Goal: Task Accomplishment & Management: Manage account settings

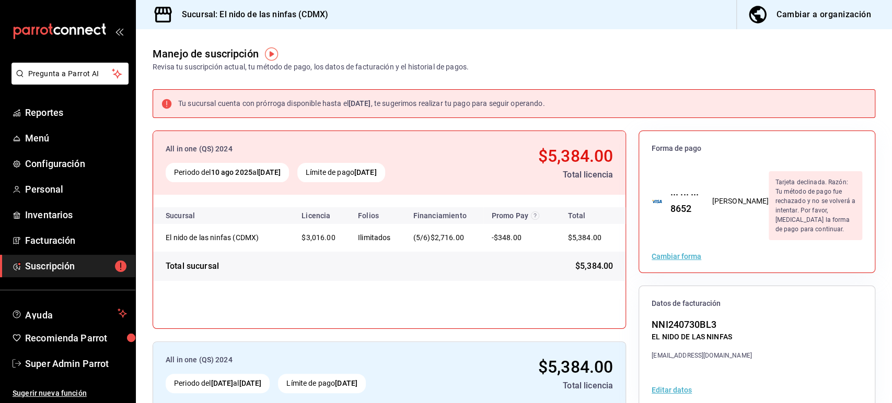
click at [657, 61] on div "Manejo de suscripción Revisa tu suscripción actual, tu método de pago, los dato…" at bounding box center [514, 50] width 756 height 43
click at [80, 358] on span "Super Admin Parrot" at bounding box center [76, 364] width 102 height 14
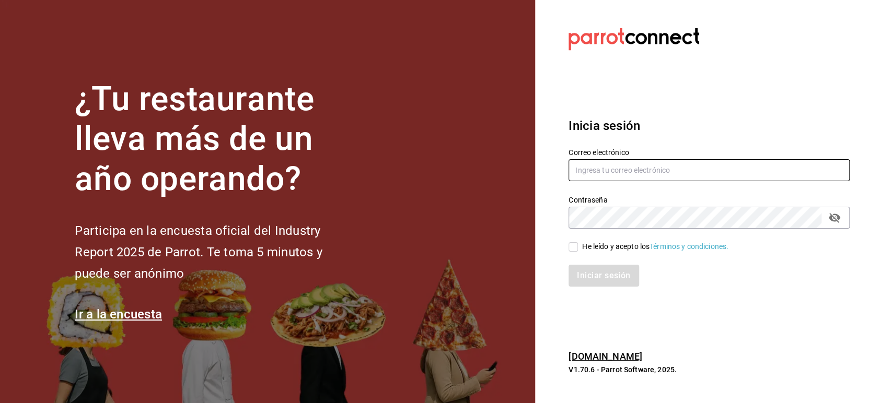
click at [598, 166] on input "text" at bounding box center [708, 170] width 281 height 22
paste input "broka@cdmx.com"
type input "broka@cdmx.com"
click at [574, 244] on input "He leído y acepto los Términos y condiciones." at bounding box center [572, 246] width 9 height 9
checkbox input "true"
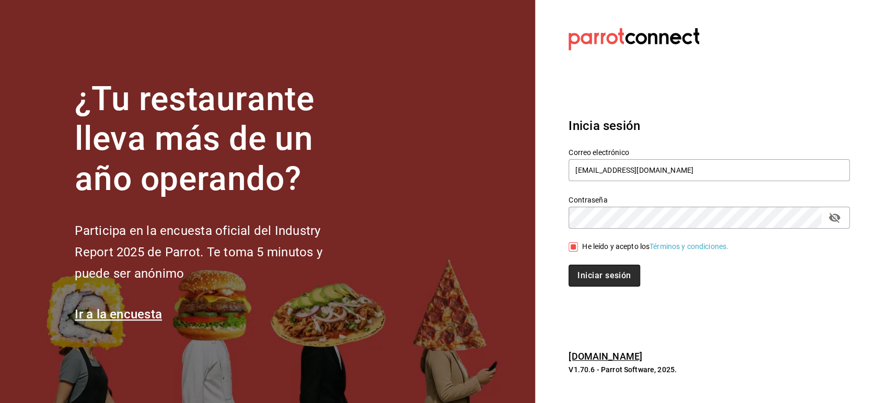
click at [586, 270] on button "Iniciar sesión" at bounding box center [603, 276] width 71 height 22
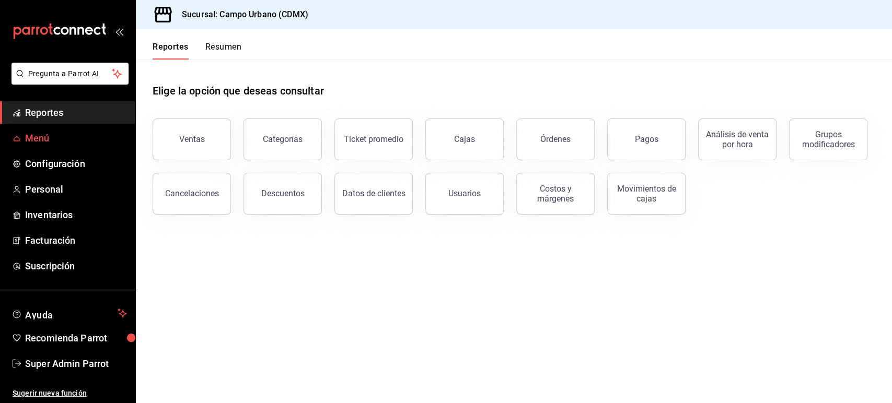
click at [43, 134] on span "Menú" at bounding box center [76, 138] width 102 height 14
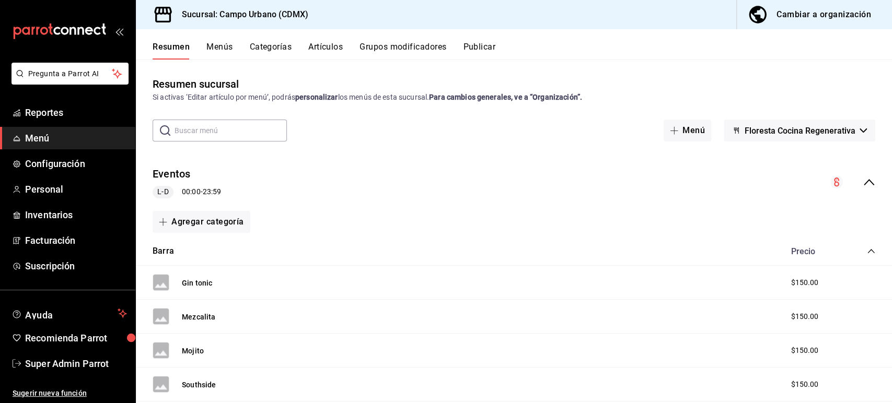
click at [862, 181] on icon "collapse-menu-row" at bounding box center [868, 182] width 13 height 13
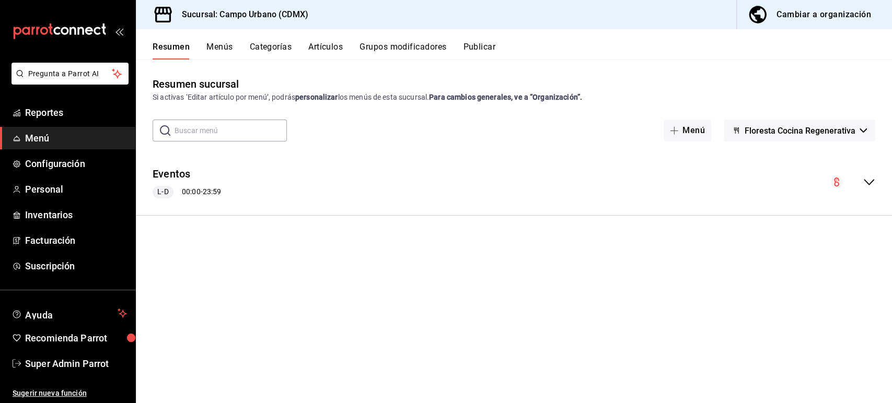
click at [837, 141] on button "Floresta Cocina Regenerativa" at bounding box center [799, 131] width 151 height 22
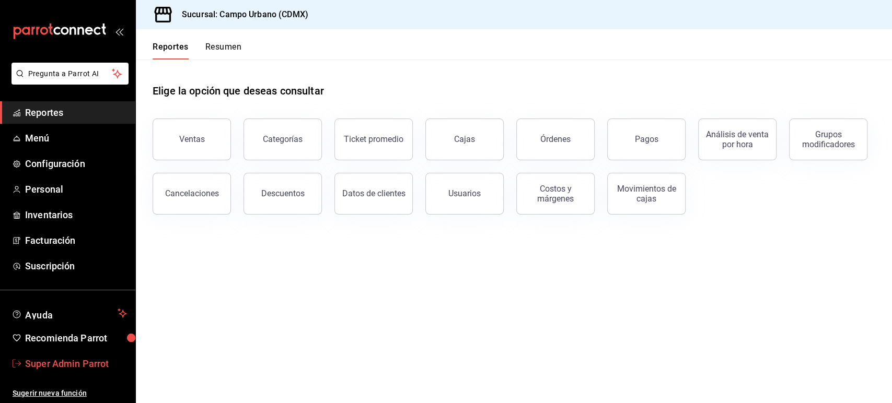
click at [83, 359] on span "Super Admin Parrot" at bounding box center [76, 364] width 102 height 14
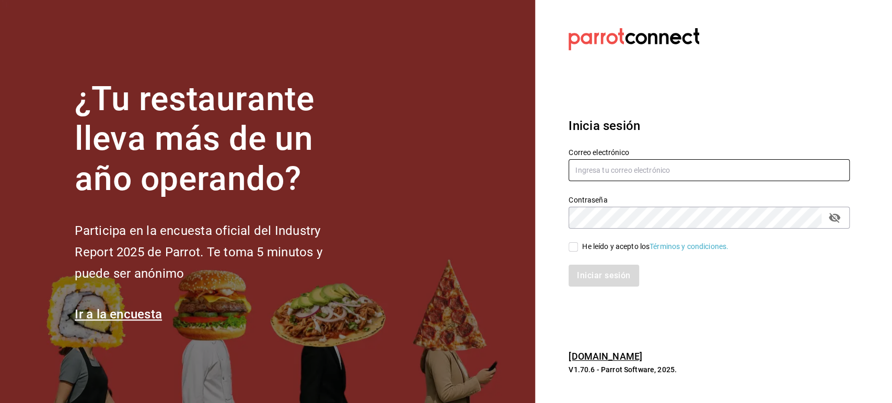
click at [603, 167] on input "text" at bounding box center [708, 170] width 281 height 22
paste input "[EMAIL_ADDRESS][DOMAIN_NAME]"
type input "[EMAIL_ADDRESS][DOMAIN_NAME]"
click at [579, 247] on span "He leído y acepto los Términos y condiciones." at bounding box center [653, 246] width 150 height 11
click at [578, 247] on input "He leído y acepto los Términos y condiciones." at bounding box center [572, 246] width 9 height 9
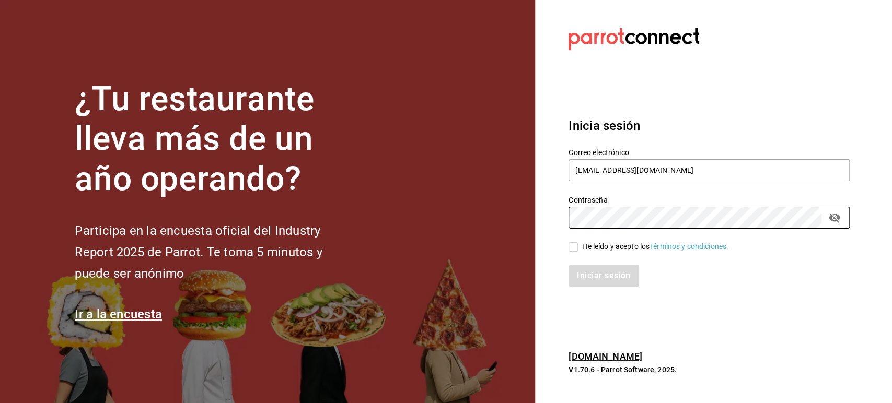
checkbox input "true"
click at [598, 279] on button "Iniciar sesión" at bounding box center [603, 276] width 71 height 22
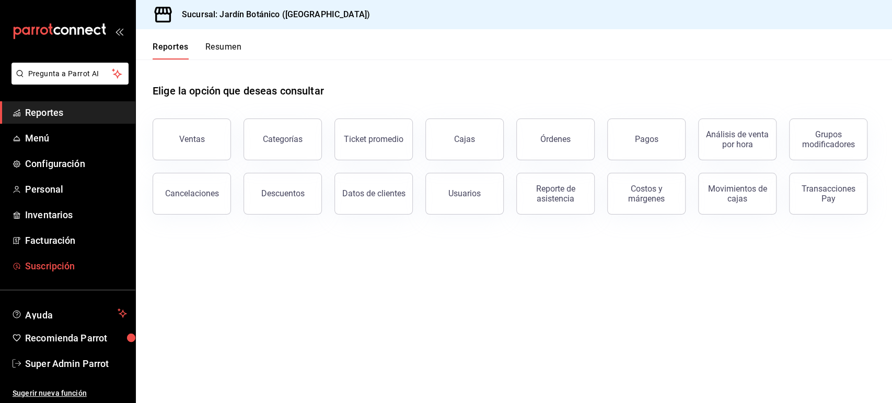
click at [58, 264] on span "Suscripción" at bounding box center [76, 266] width 102 height 14
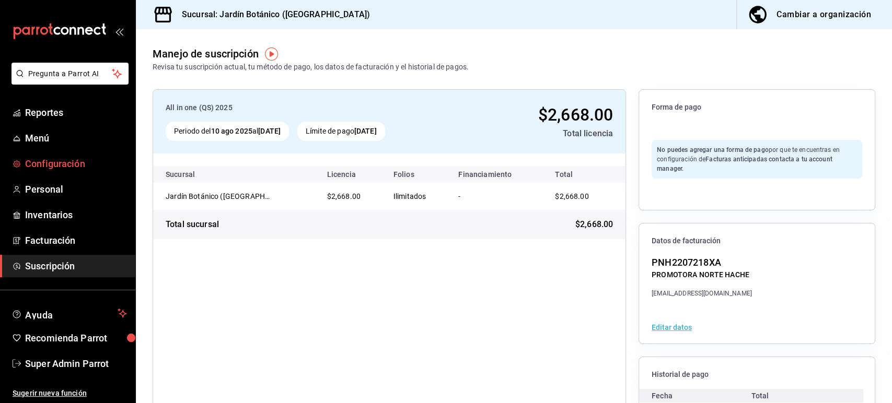
click at [61, 165] on span "Configuración" at bounding box center [76, 164] width 102 height 14
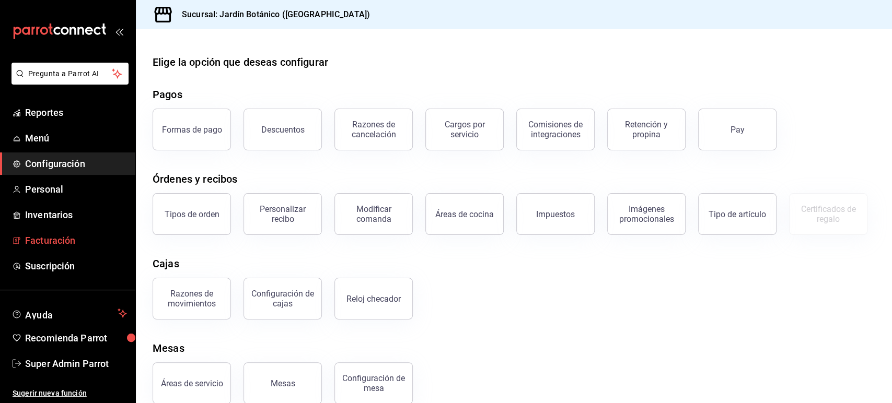
click at [55, 246] on span "Facturación" at bounding box center [76, 241] width 102 height 14
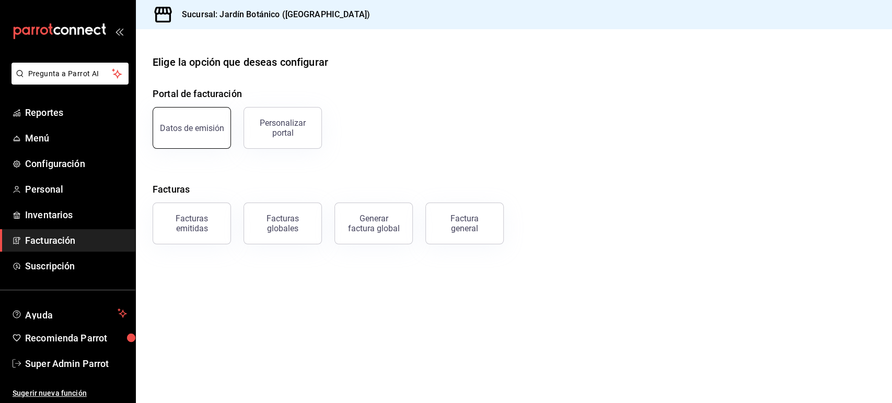
click at [196, 129] on div "Datos de emisión" at bounding box center [192, 128] width 64 height 10
